Goal: Task Accomplishment & Management: Manage account settings

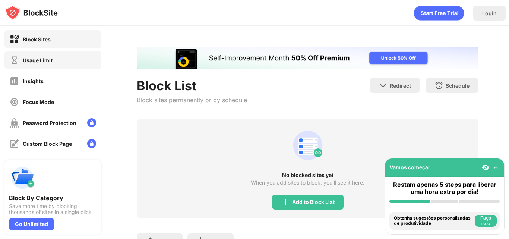
click at [83, 62] on div "Usage Limit" at bounding box center [52, 60] width 97 height 18
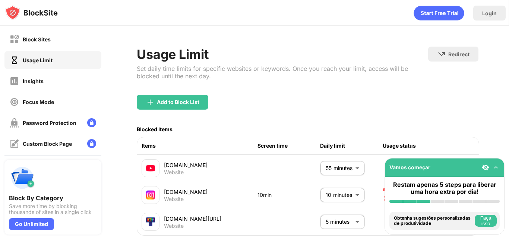
scroll to position [53, 0]
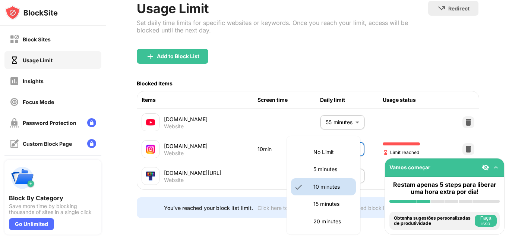
click at [337, 134] on body "Block Sites Usage Limit Insights Focus Mode Password Protection Custom Block Pa…" at bounding box center [254, 119] width 509 height 239
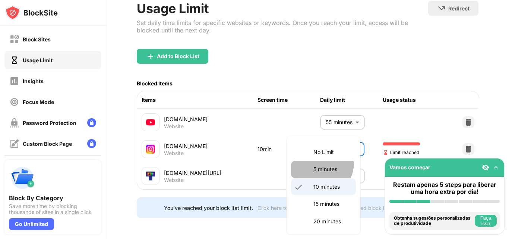
click at [316, 162] on li "5 minutes" at bounding box center [323, 168] width 65 height 17
type input "*"
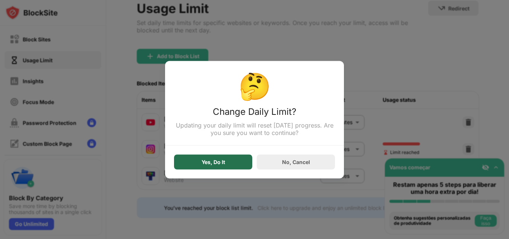
click at [222, 158] on div "Yes, Do It" at bounding box center [213, 161] width 78 height 15
